Goal: Task Accomplishment & Management: Use online tool/utility

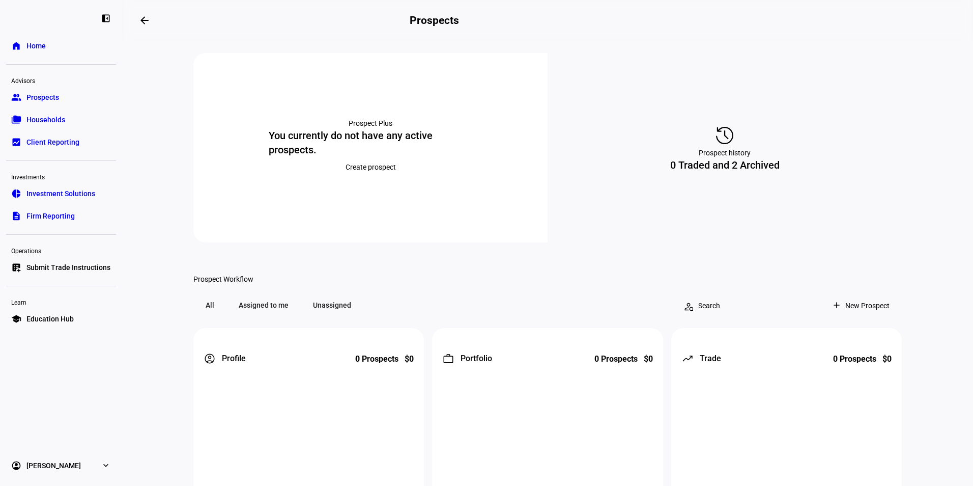
click at [72, 193] on span "Investment Solutions" at bounding box center [60, 193] width 69 height 10
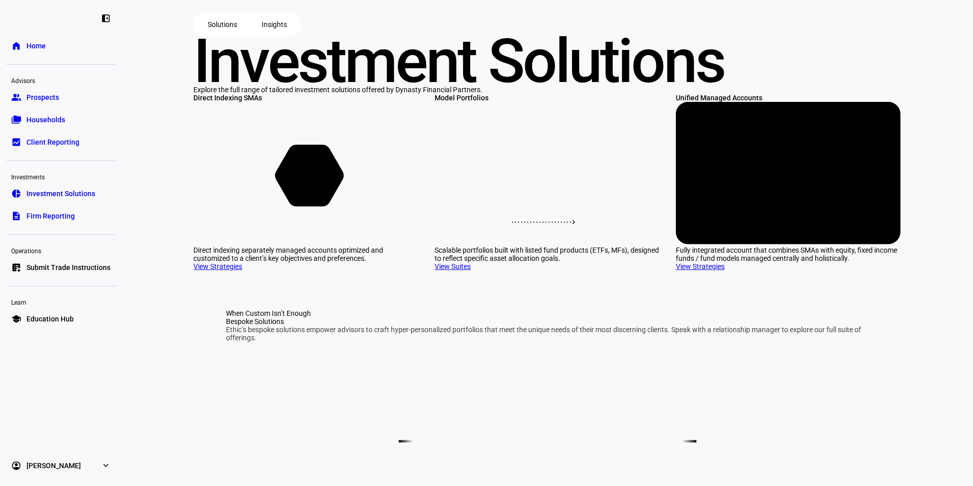
click at [71, 263] on span "Submit Trade Instructions" at bounding box center [68, 267] width 84 height 10
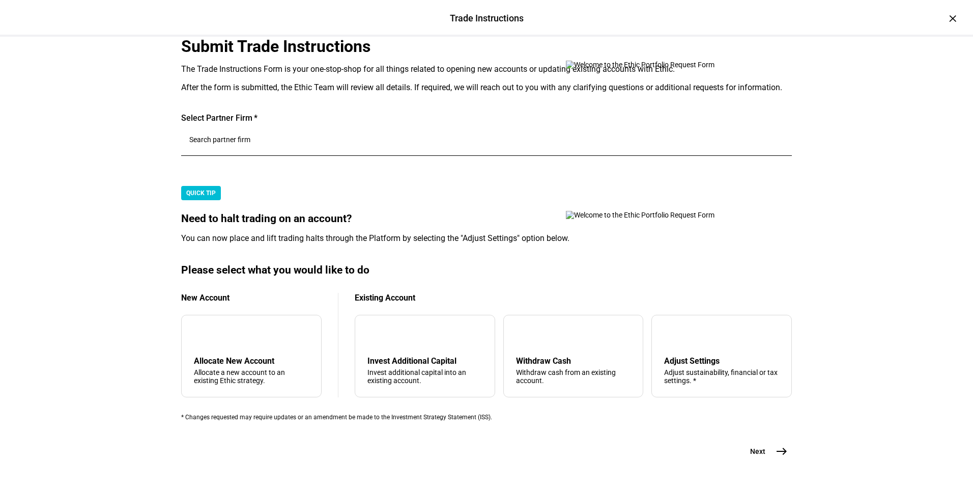
click at [293, 144] on input "Number" at bounding box center [486, 139] width 595 height 8
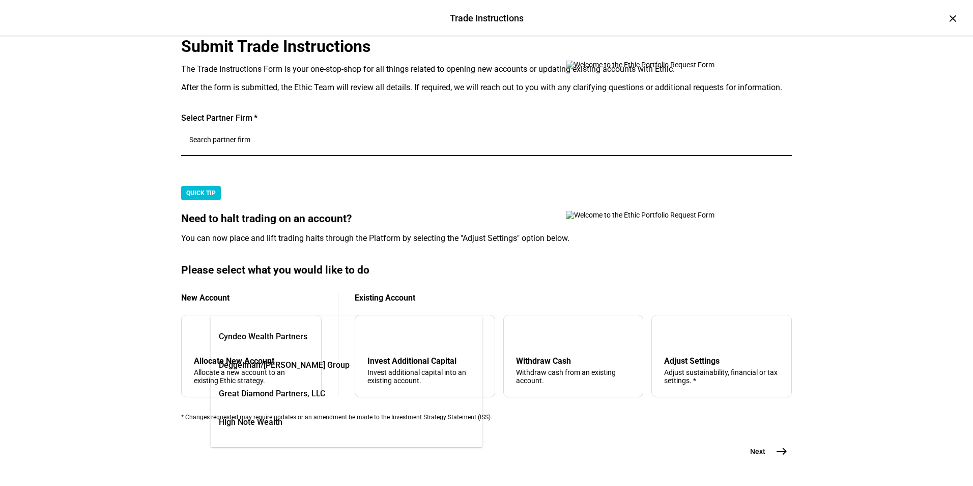
scroll to position [102, 0]
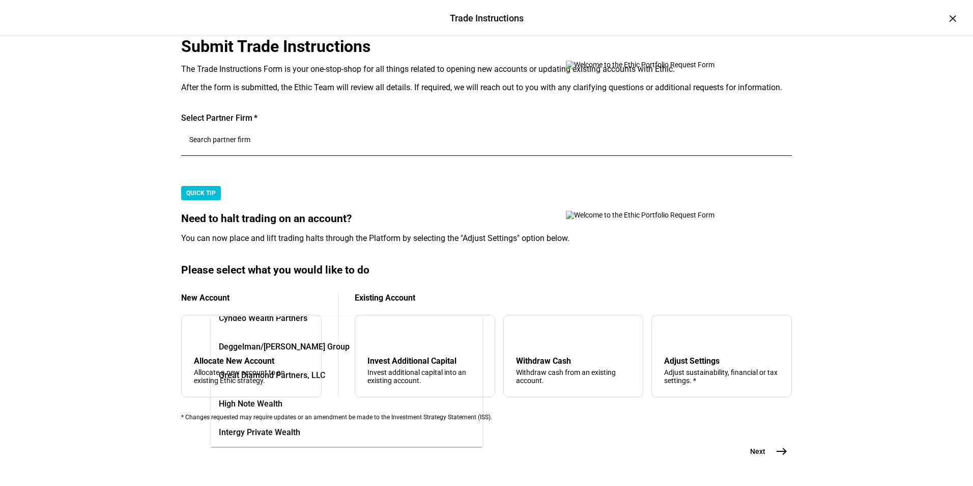
click at [248, 373] on span "Great Diamond Partners, LLC" at bounding box center [272, 375] width 106 height 12
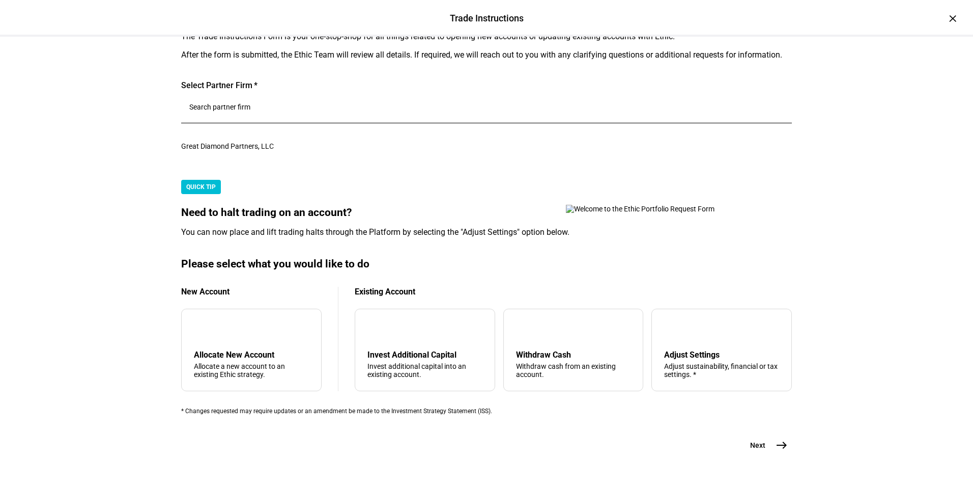
scroll to position [305, 0]
click at [677, 378] on div "Adjust sustainability, financial or tax settings. *" at bounding box center [721, 370] width 115 height 16
click at [782, 439] on mat-icon "east" at bounding box center [782, 445] width 12 height 12
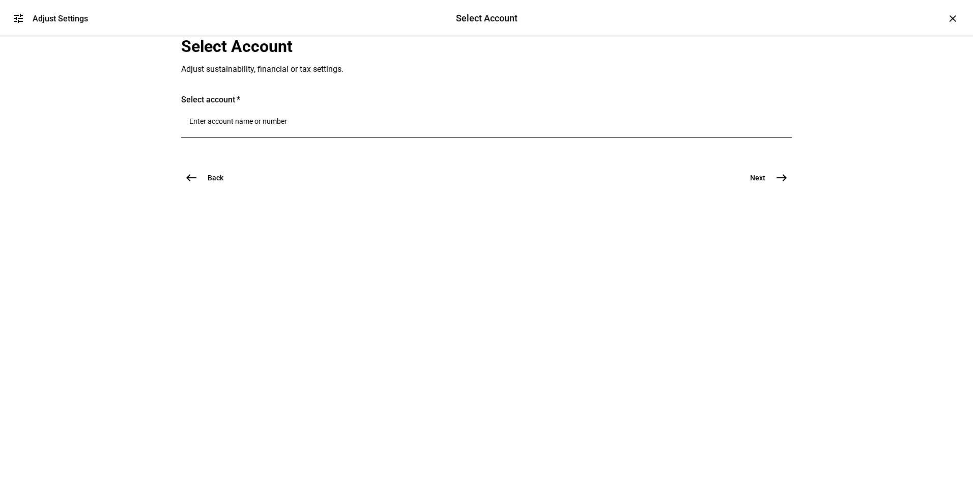
click at [236, 125] on input "Number" at bounding box center [486, 121] width 595 height 8
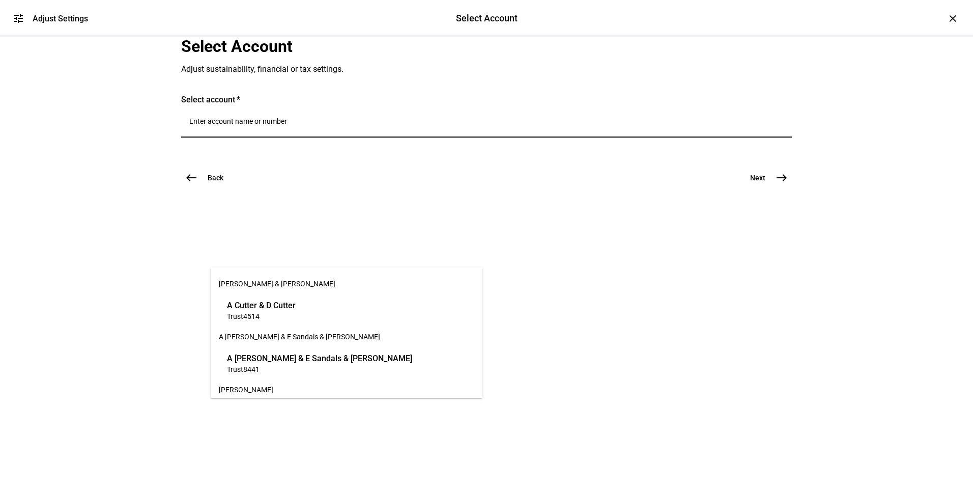
paste input "84566189"
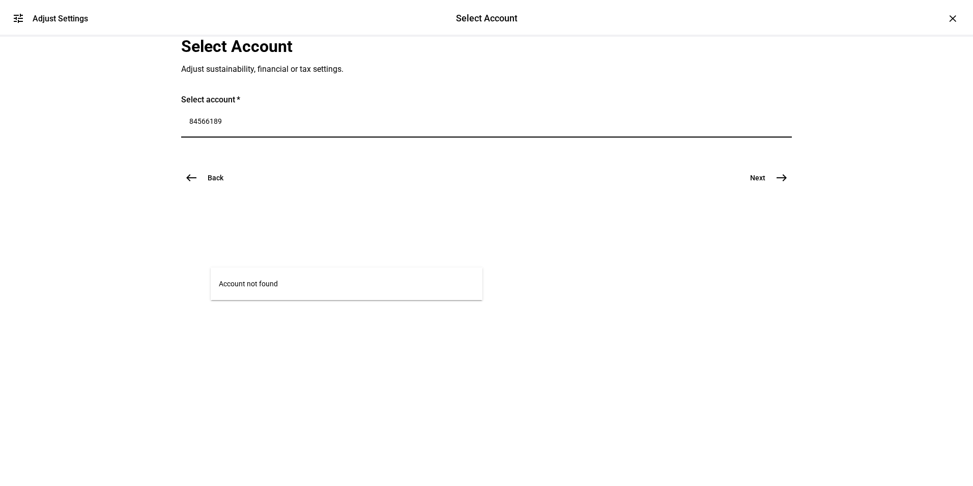
click at [234, 125] on input "84566189" at bounding box center [486, 121] width 595 height 8
type input "6189"
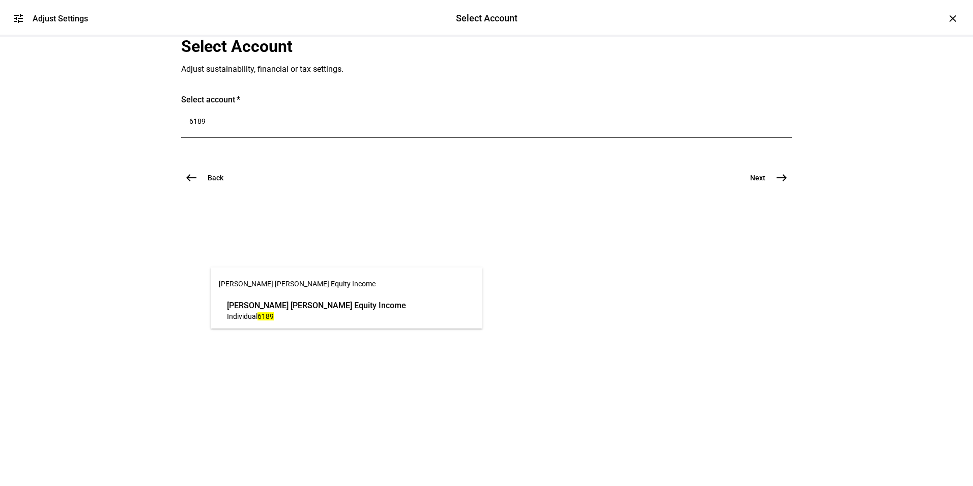
click at [284, 312] on span "Individual 6189" at bounding box center [316, 316] width 179 height 10
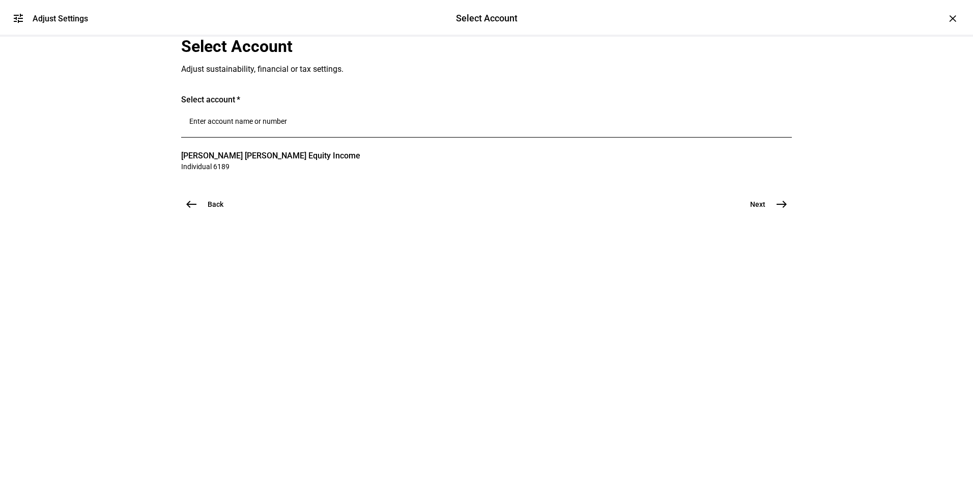
click at [776, 210] on mat-icon "east" at bounding box center [782, 204] width 12 height 12
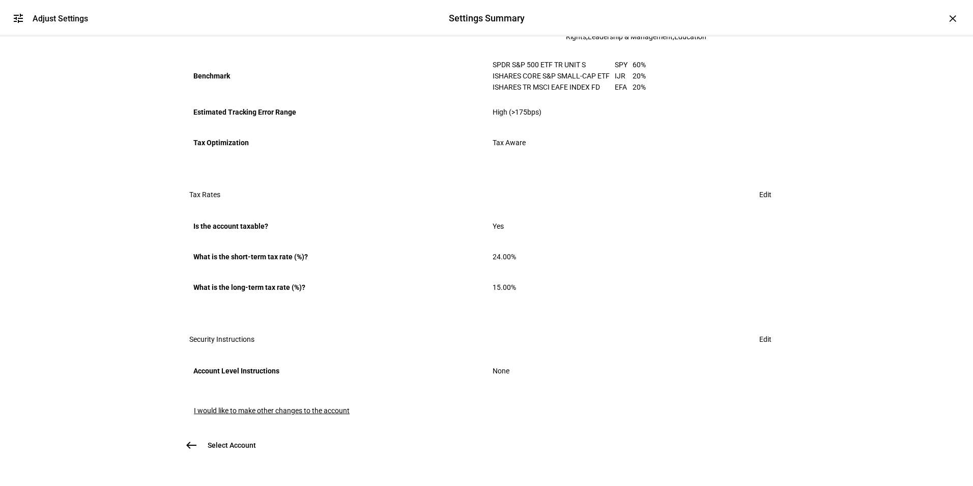
scroll to position [542, 0]
click at [277, 406] on span "I would like to make other changes to the account" at bounding box center [272, 410] width 156 height 8
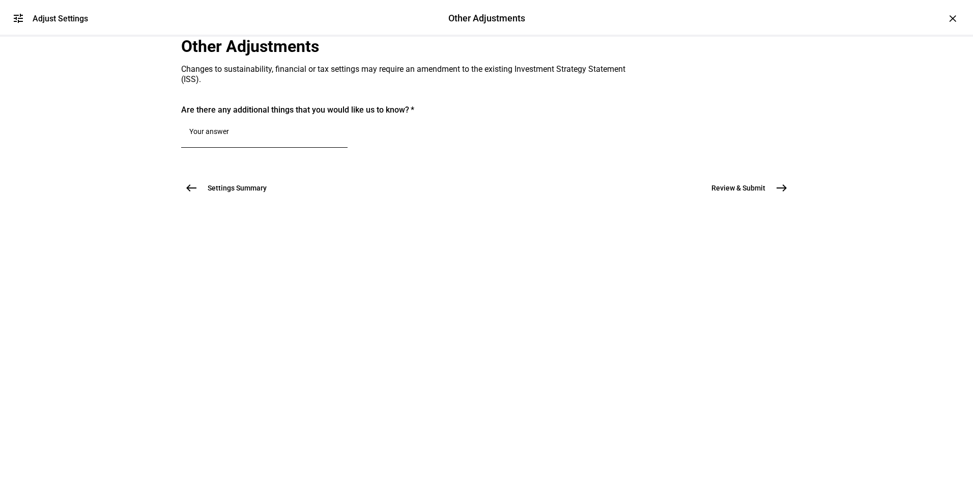
scroll to position [0, 0]
click at [255, 139] on textarea at bounding box center [264, 133] width 150 height 12
paste textarea "raise cash to the target level"
type textarea "raise cash to the target level"
click at [779, 194] on mat-icon "east" at bounding box center [782, 188] width 12 height 12
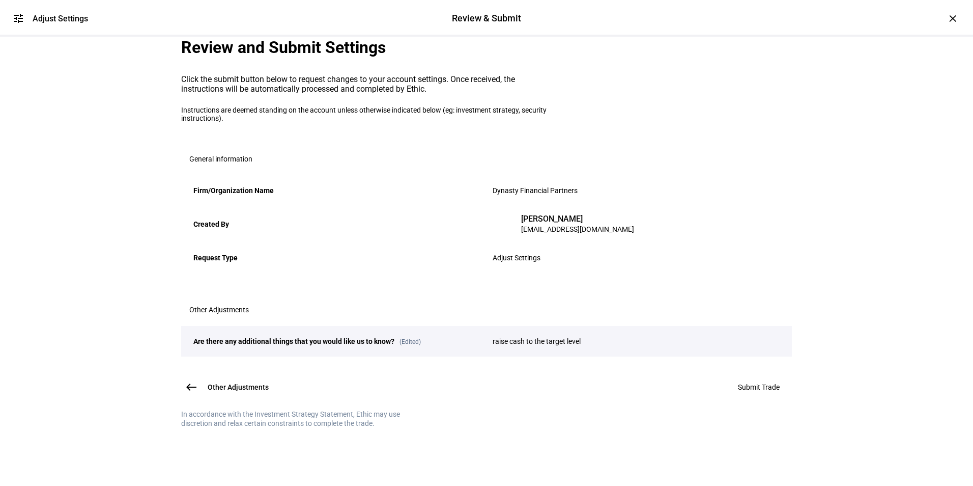
scroll to position [105, 0]
click at [751, 389] on span "Submit Trade" at bounding box center [759, 387] width 42 height 8
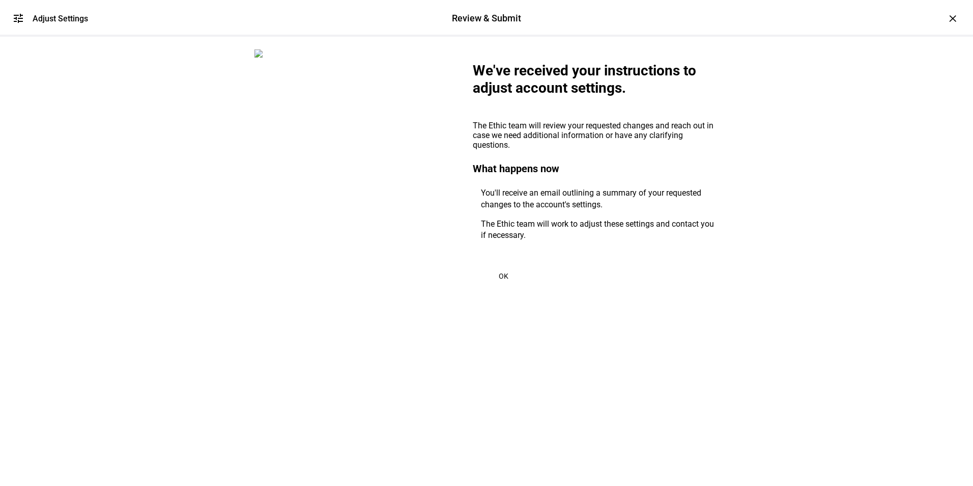
scroll to position [0, 0]
click at [503, 280] on span "OK" at bounding box center [504, 276] width 10 height 8
